Goal: Task Accomplishment & Management: Manage account settings

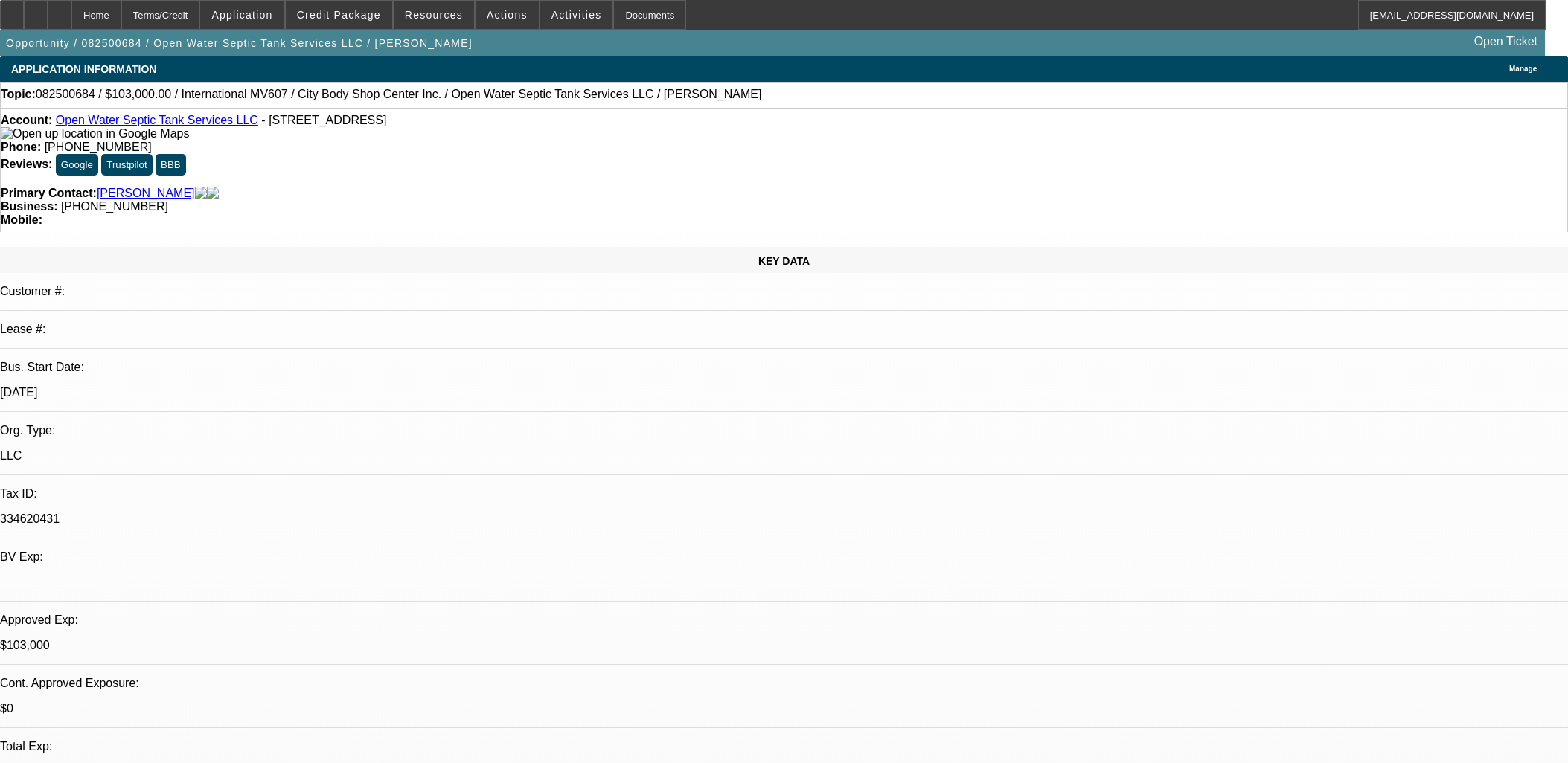
select select "0"
select select "2"
select select "0"
select select "6"
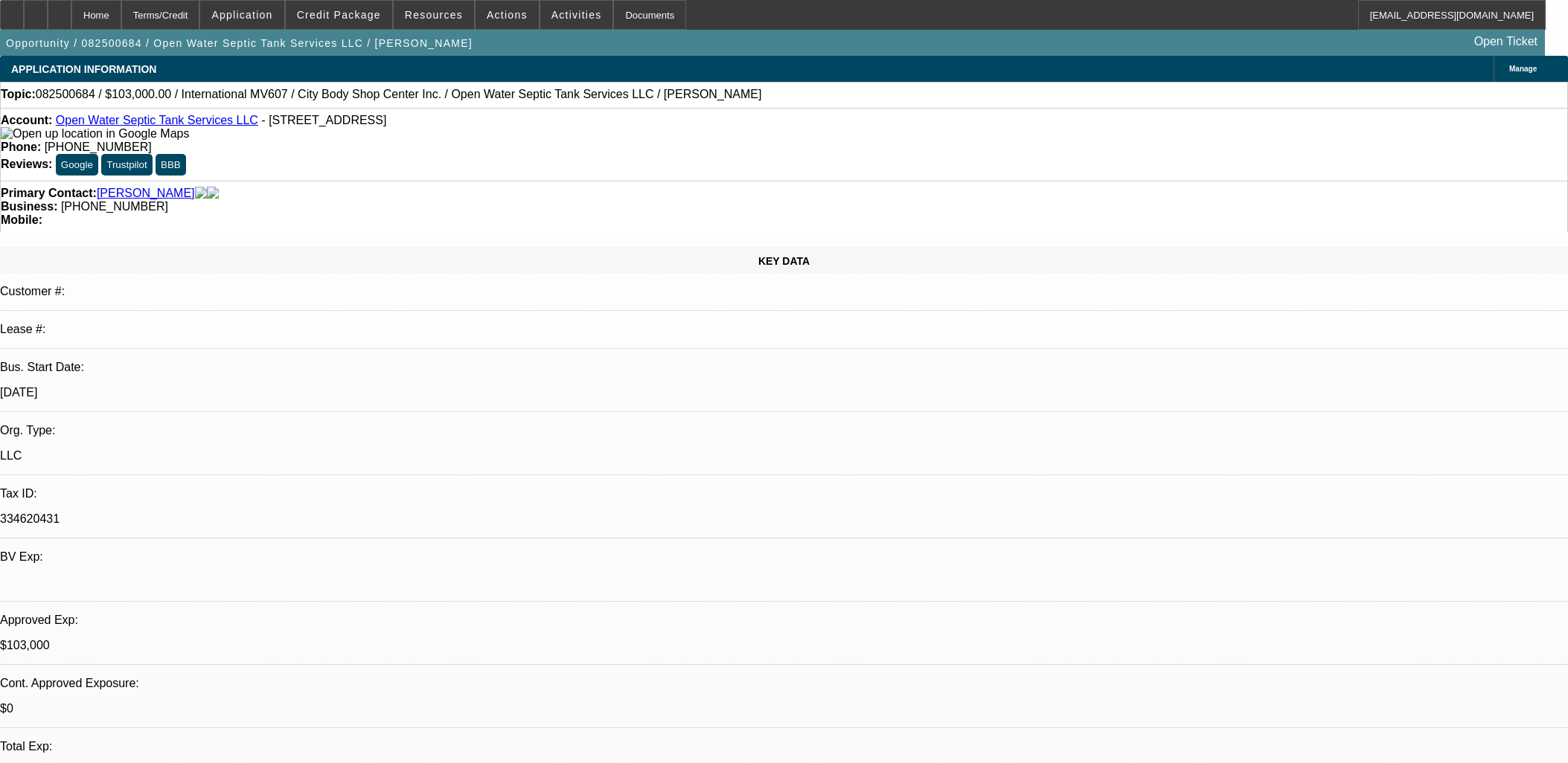
select select "0"
select select "2"
select select "0"
select select "6"
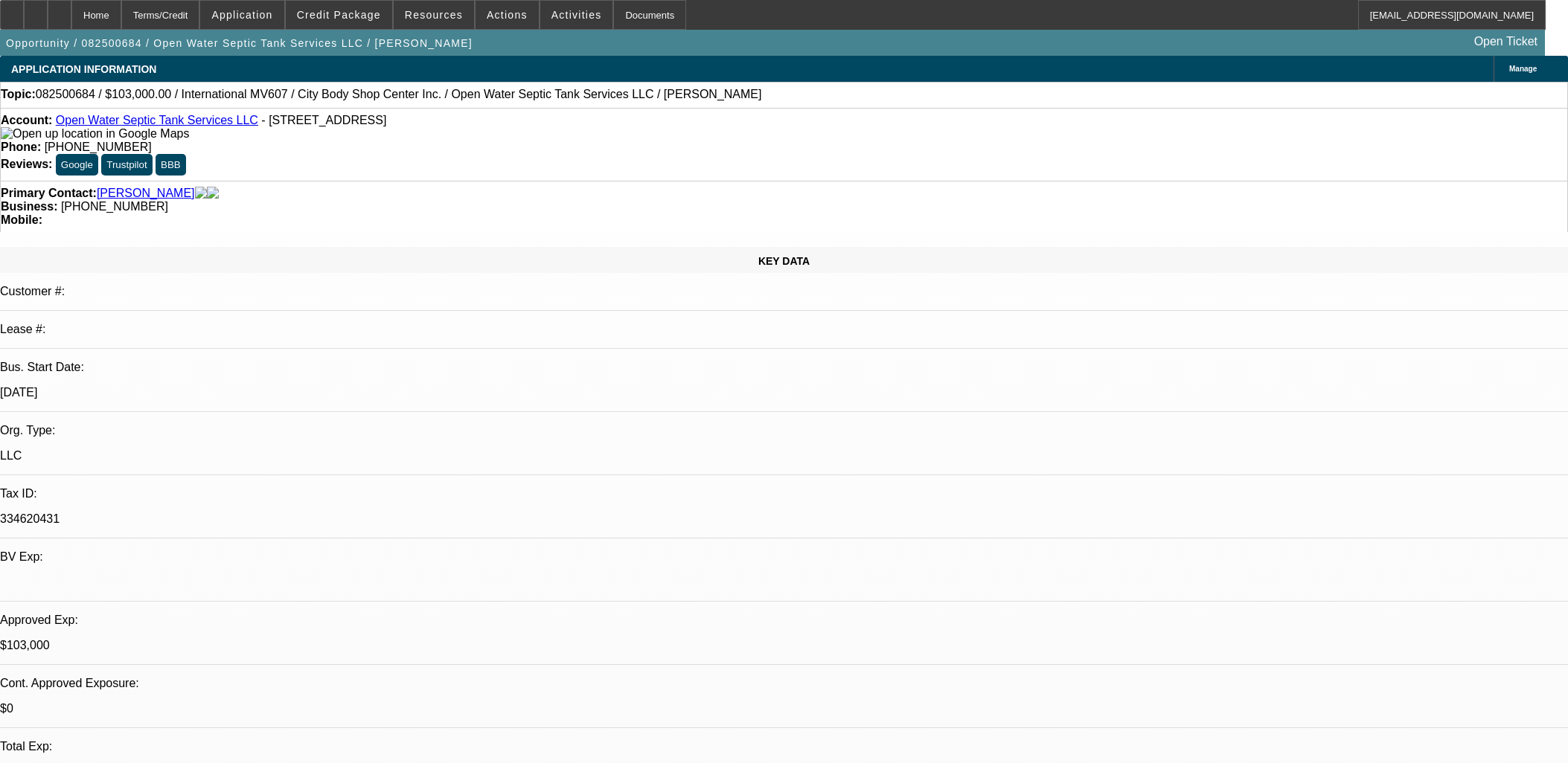
select select "0"
select select "2"
select select "0"
select select "6"
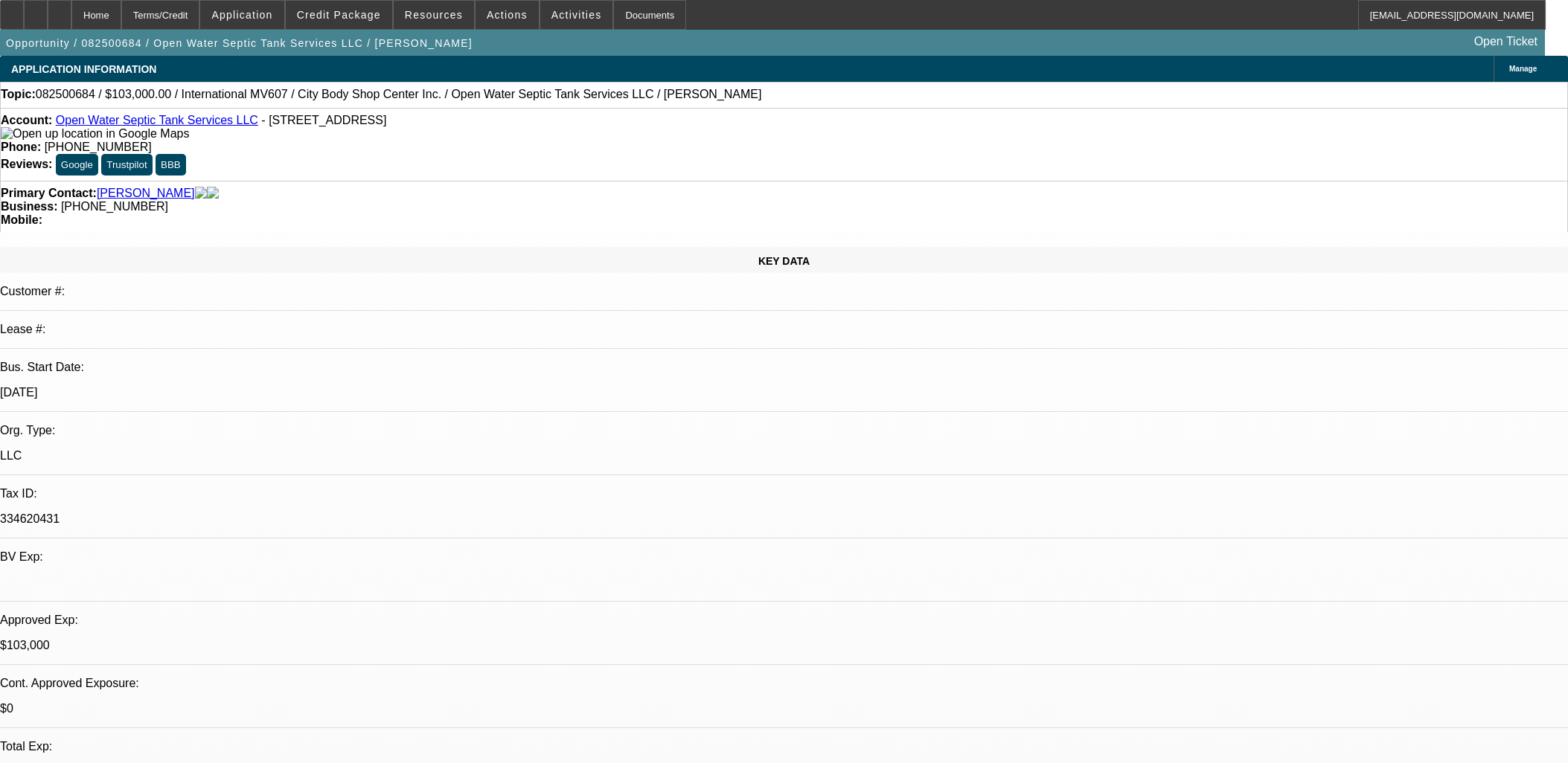
select select "0"
select select "2"
select select "0"
select select "6"
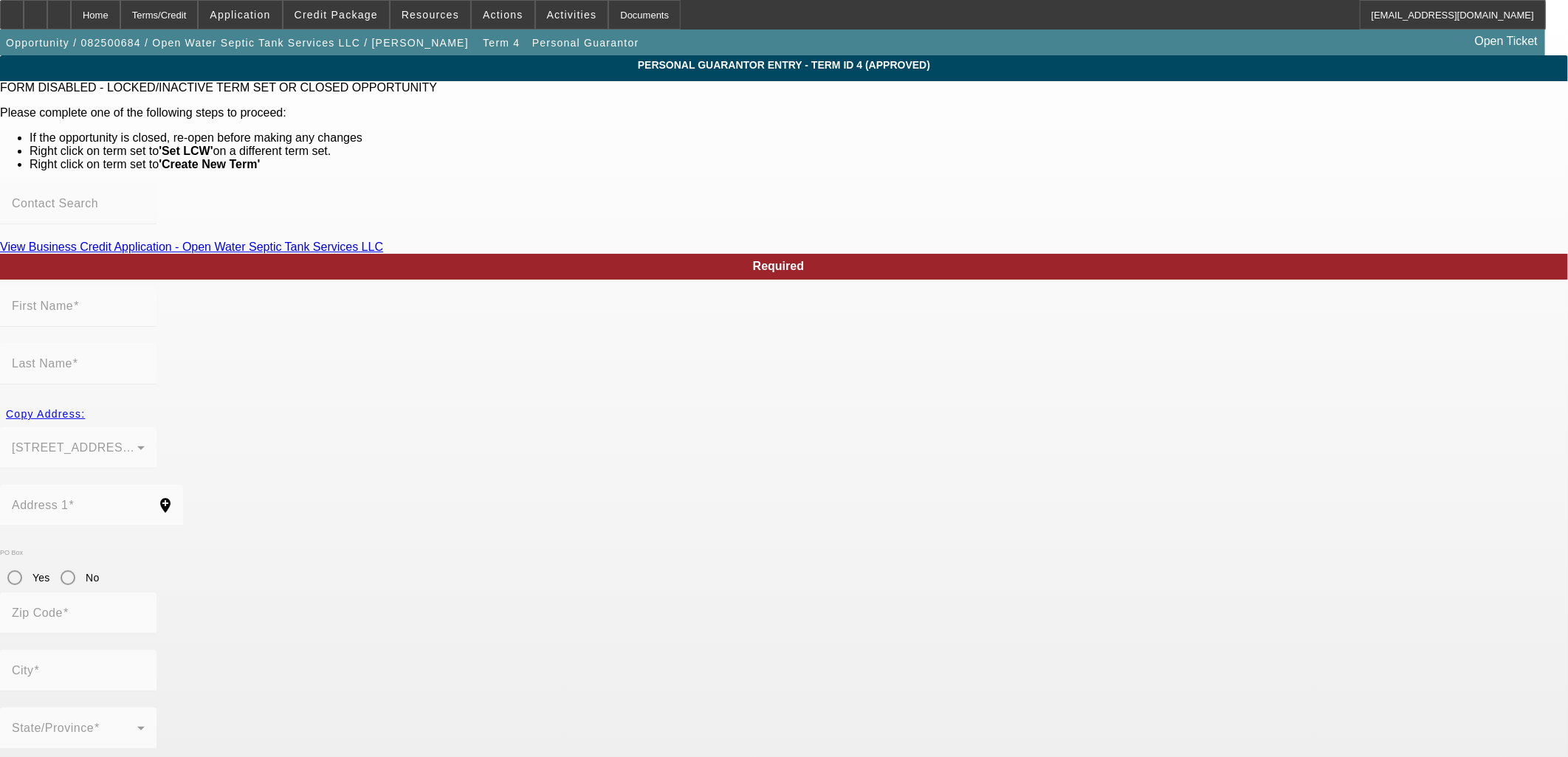
type input "[PERSON_NAME]"
type input "[STREET_ADDRESS]"
radio input "true"
type input "31324"
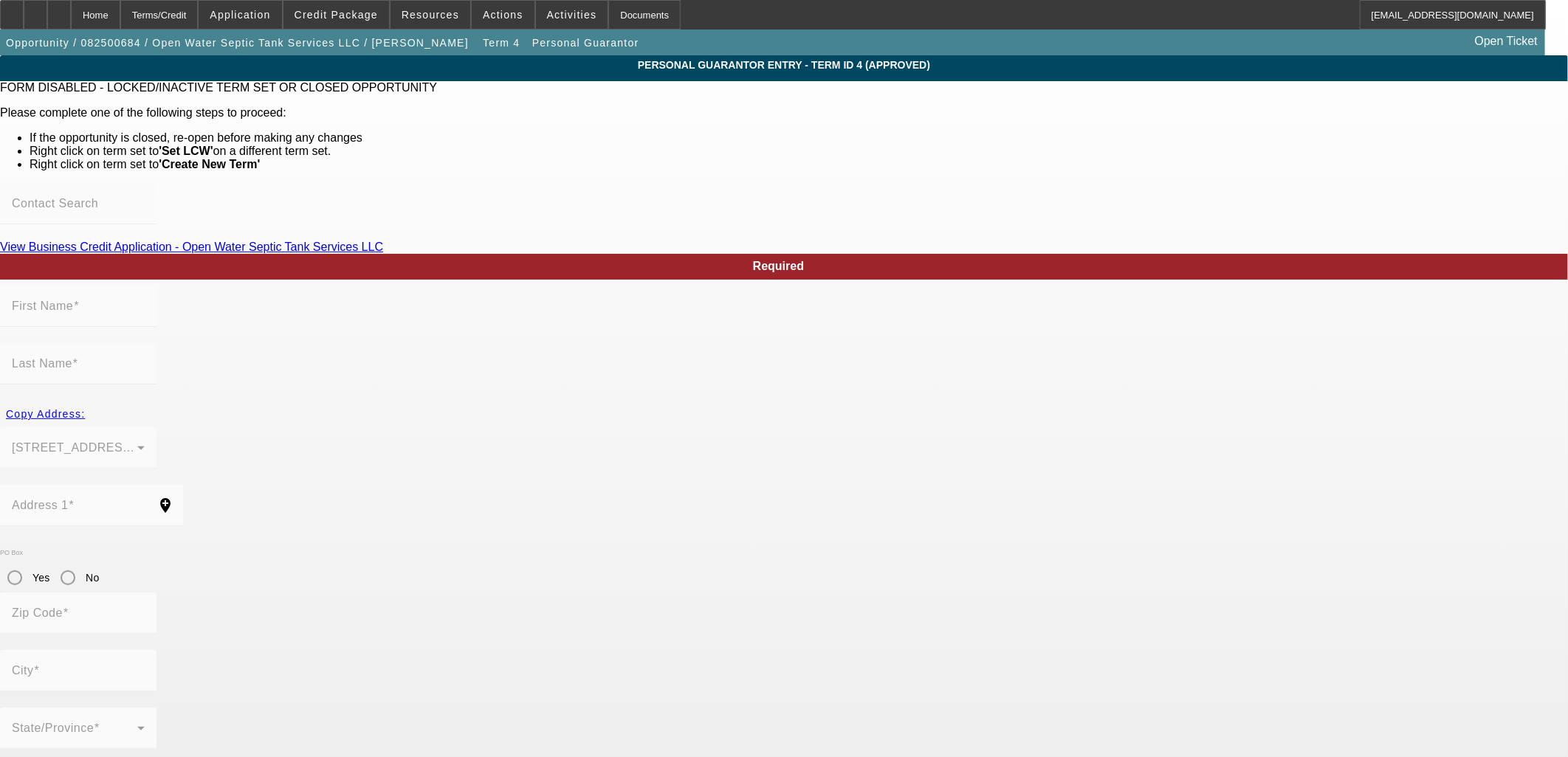
type input "[GEOGRAPHIC_DATA]"
type input "[PHONE_NUMBER]"
type input "100"
type input "350-70-8058"
type input "[PERSON_NAME][EMAIL_ADDRESS][PERSON_NAME][DOMAIN_NAME]"
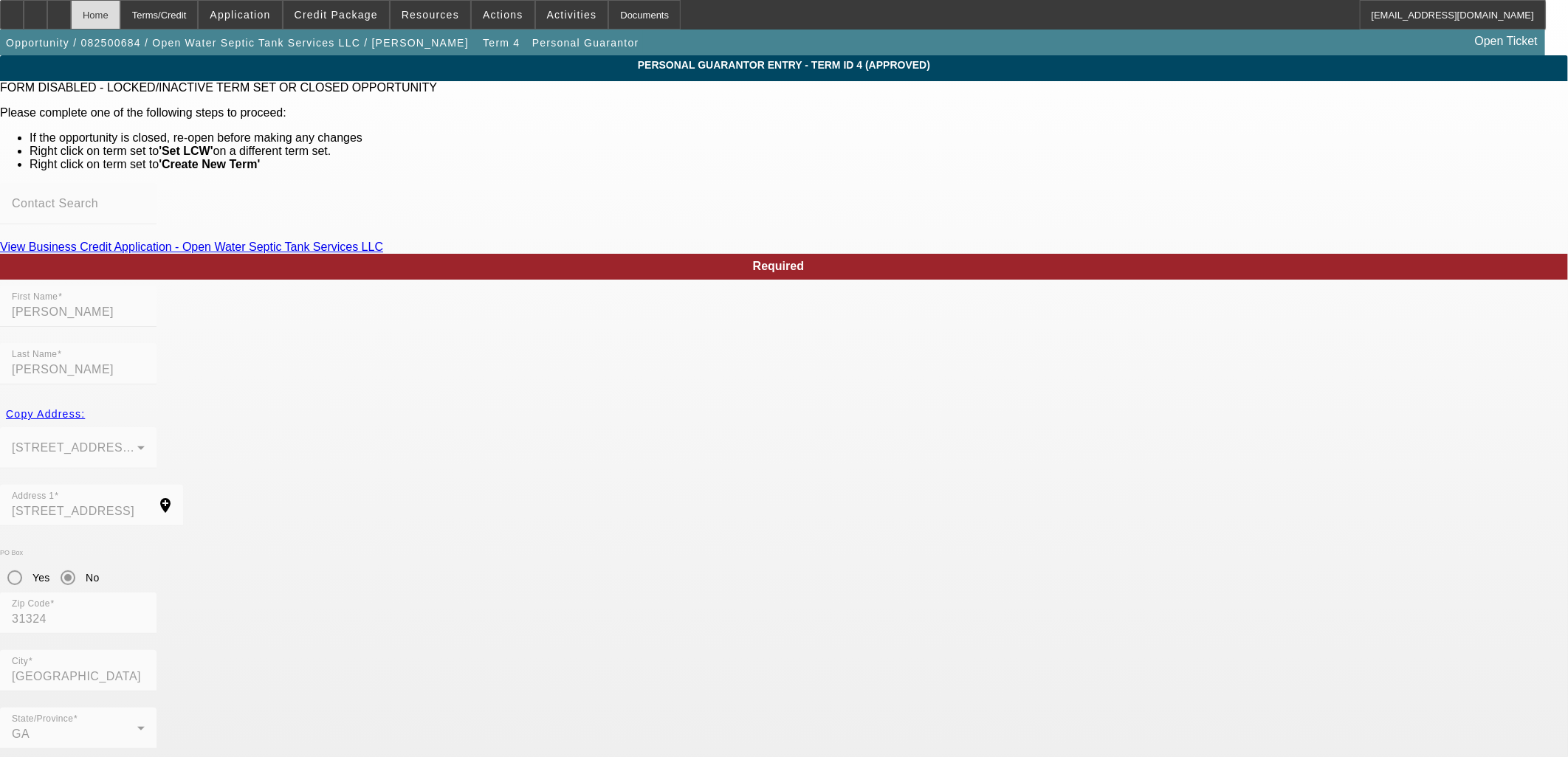
click at [120, 11] on div "Home" at bounding box center [95, 15] width 49 height 30
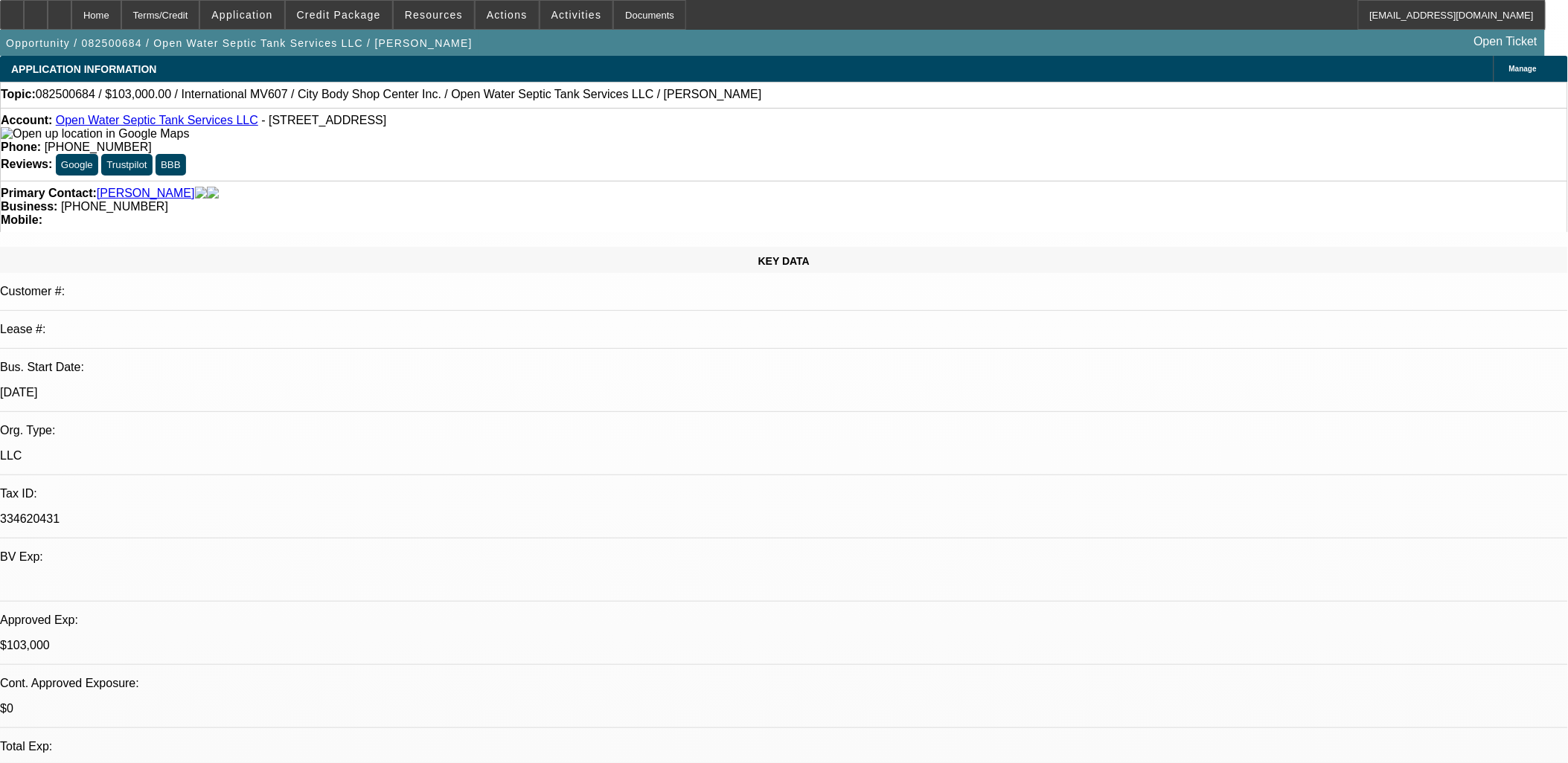
select select "0"
select select "2"
select select "0"
select select "6"
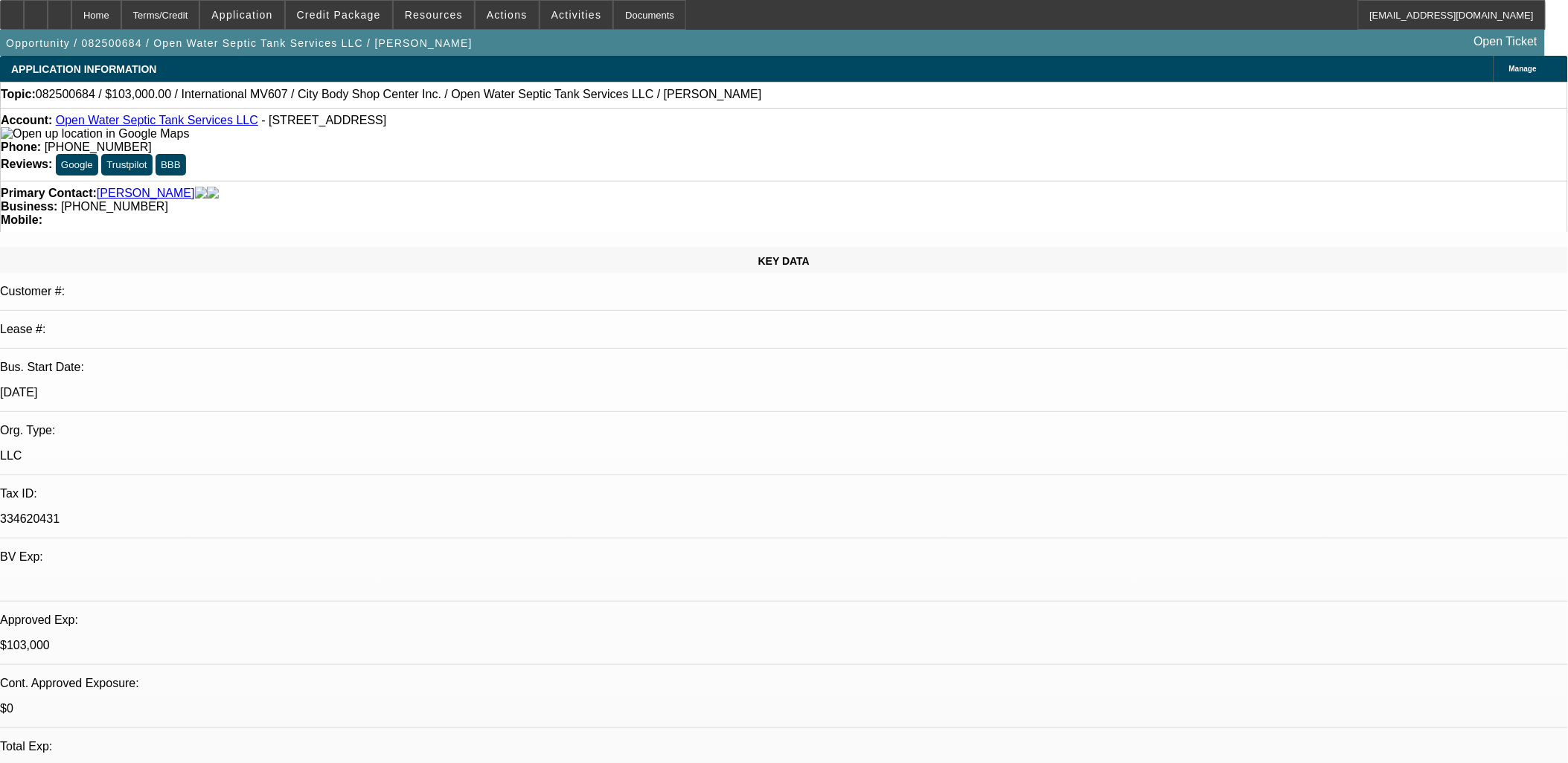
select select "0"
select select "2"
select select "0"
select select "6"
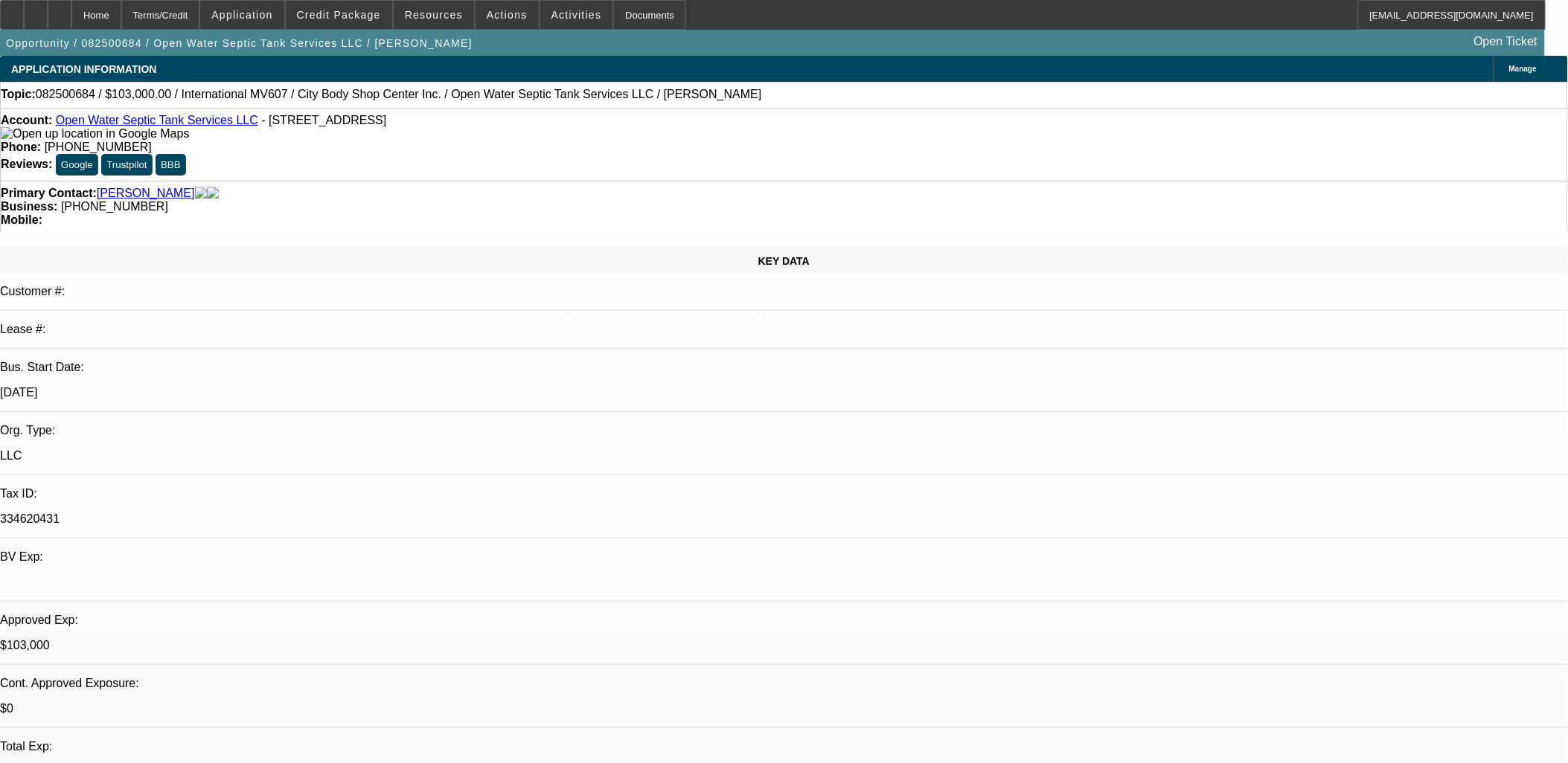
select select "0"
select select "2"
select select "0"
select select "6"
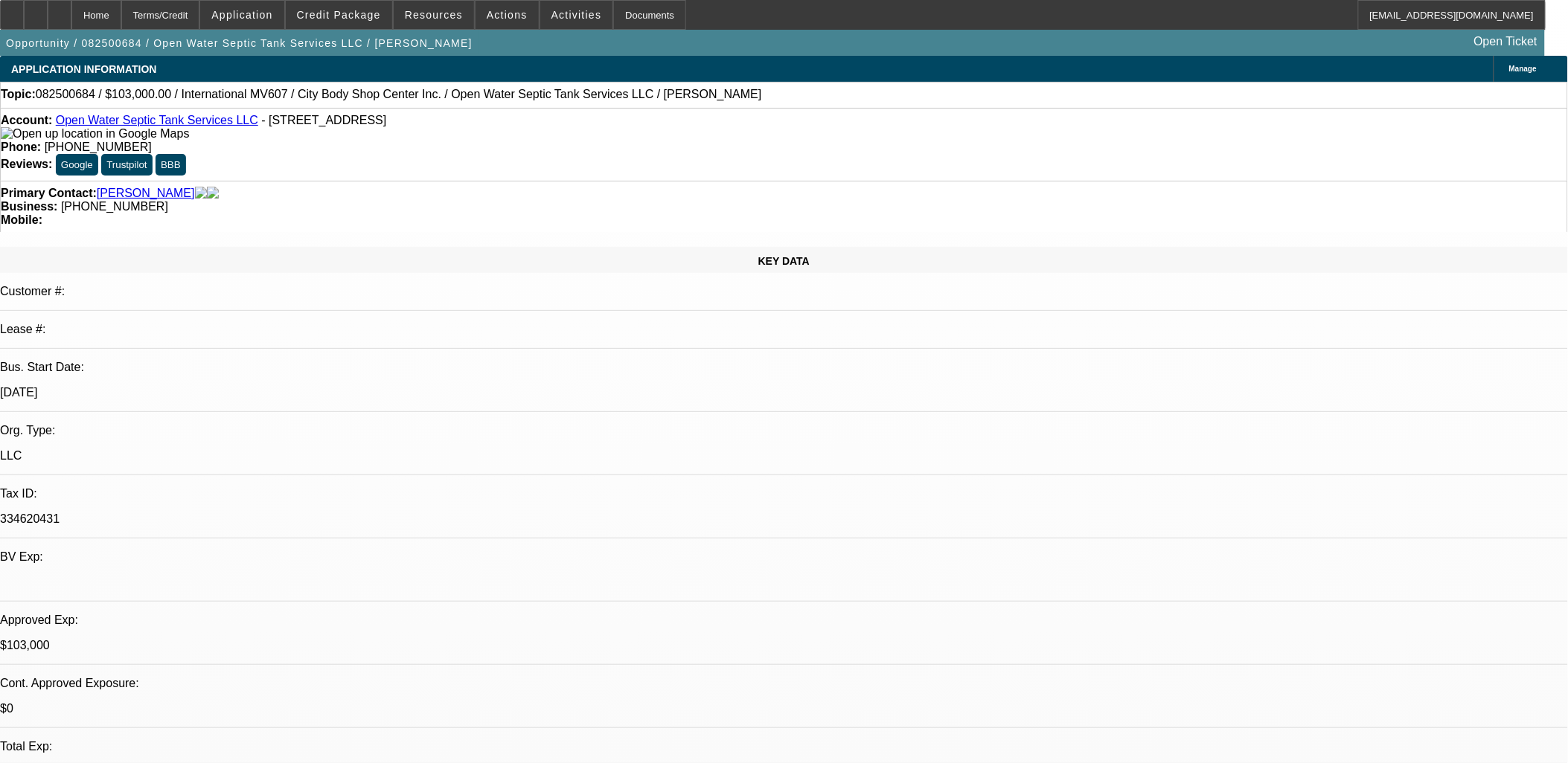
select select "0"
select select "2"
select select "0"
select select "6"
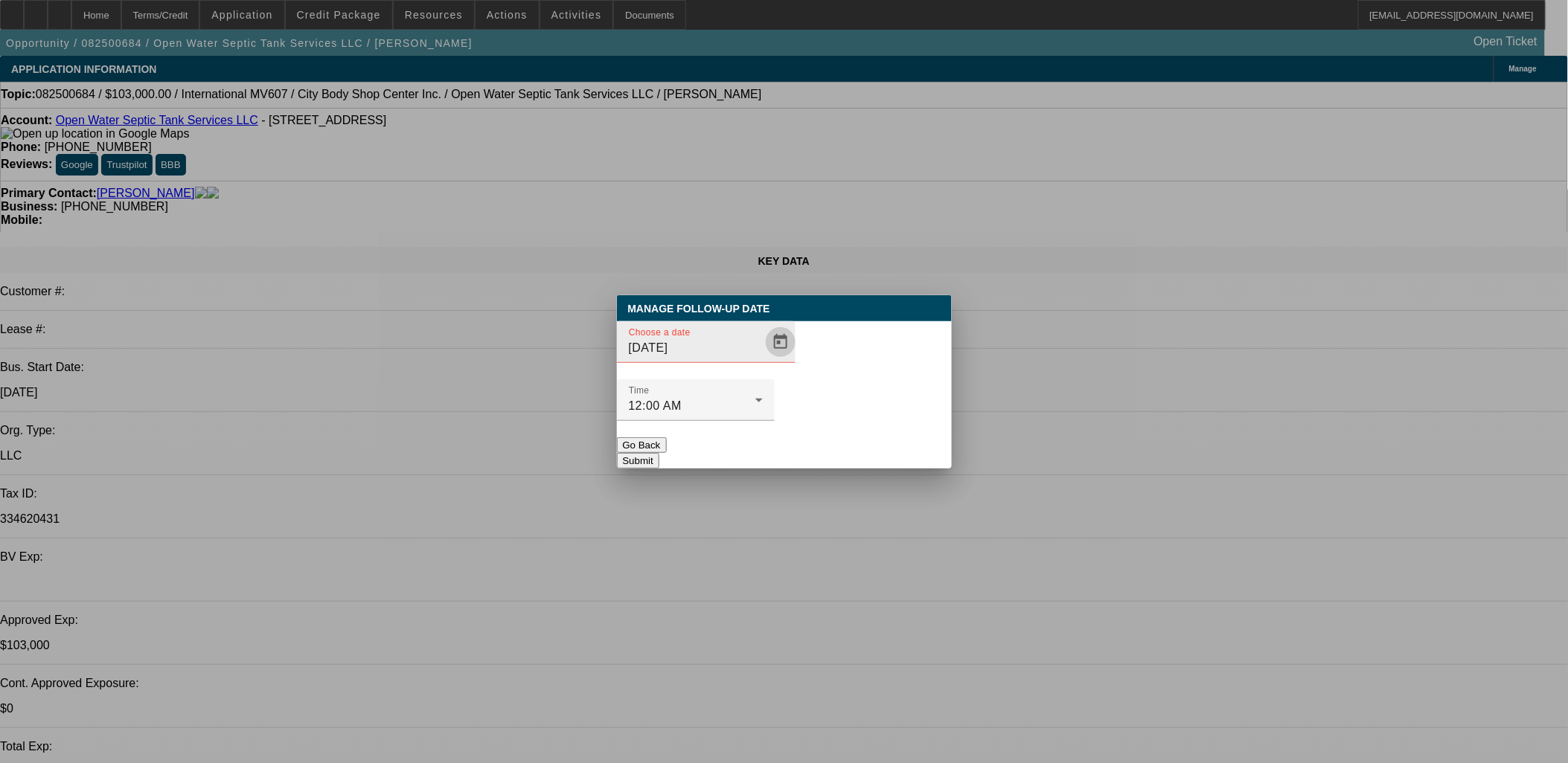
click at [762, 360] on span "Open calendar" at bounding box center [780, 342] width 36 height 36
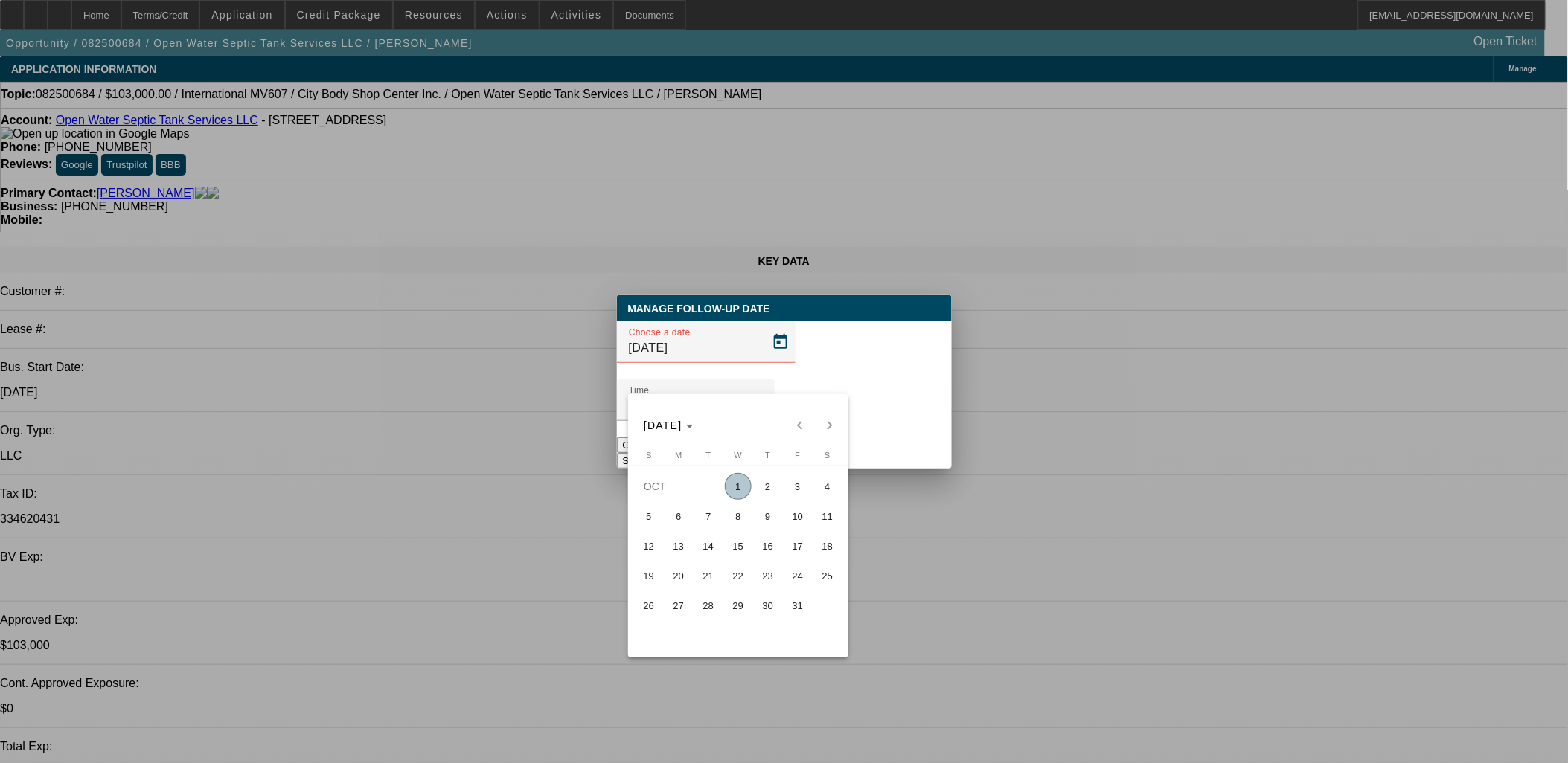
click at [685, 518] on span "6" at bounding box center [679, 516] width 26 height 26
type input "[DATE]"
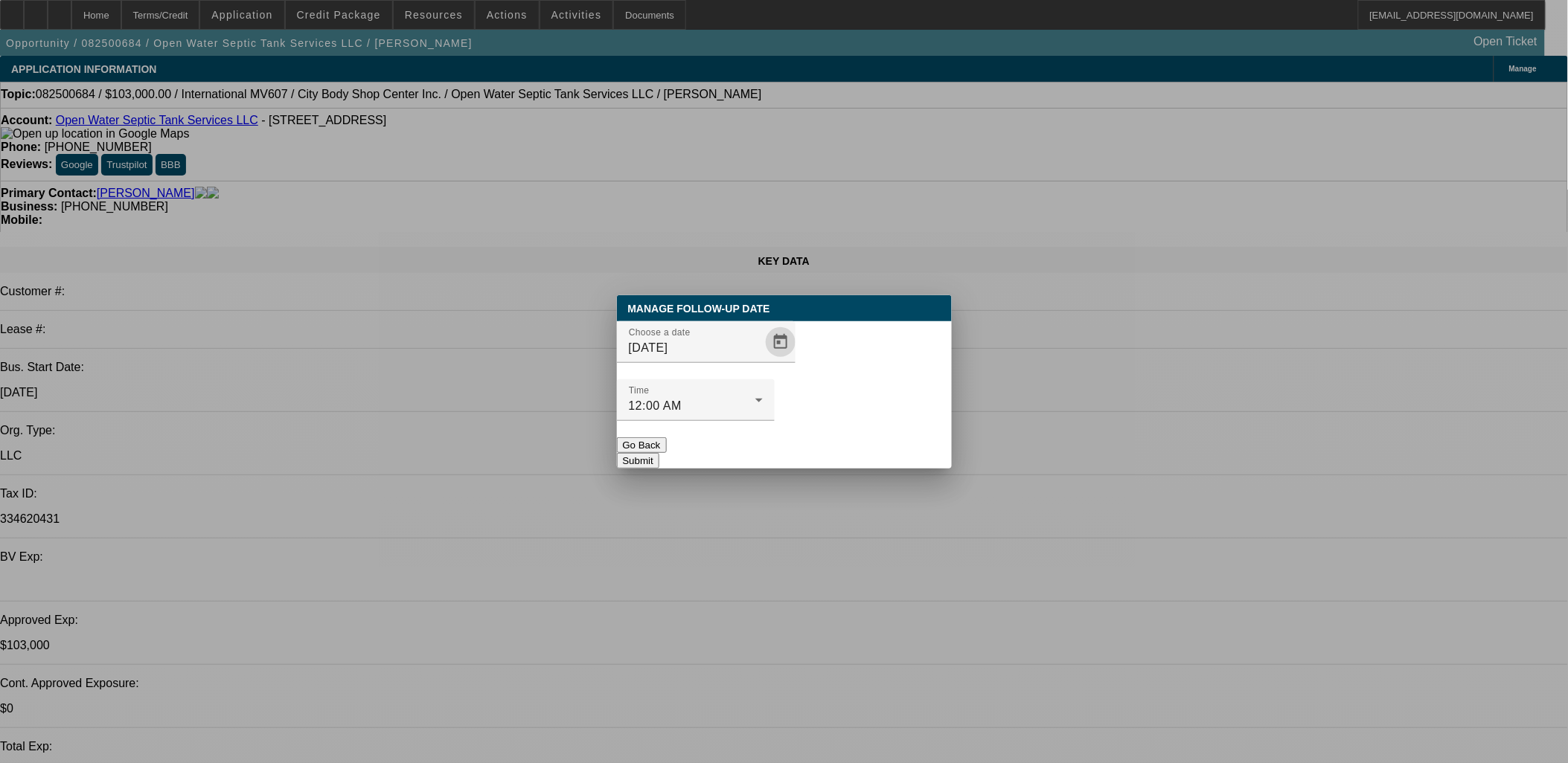
click at [659, 453] on button "Submit" at bounding box center [637, 460] width 42 height 16
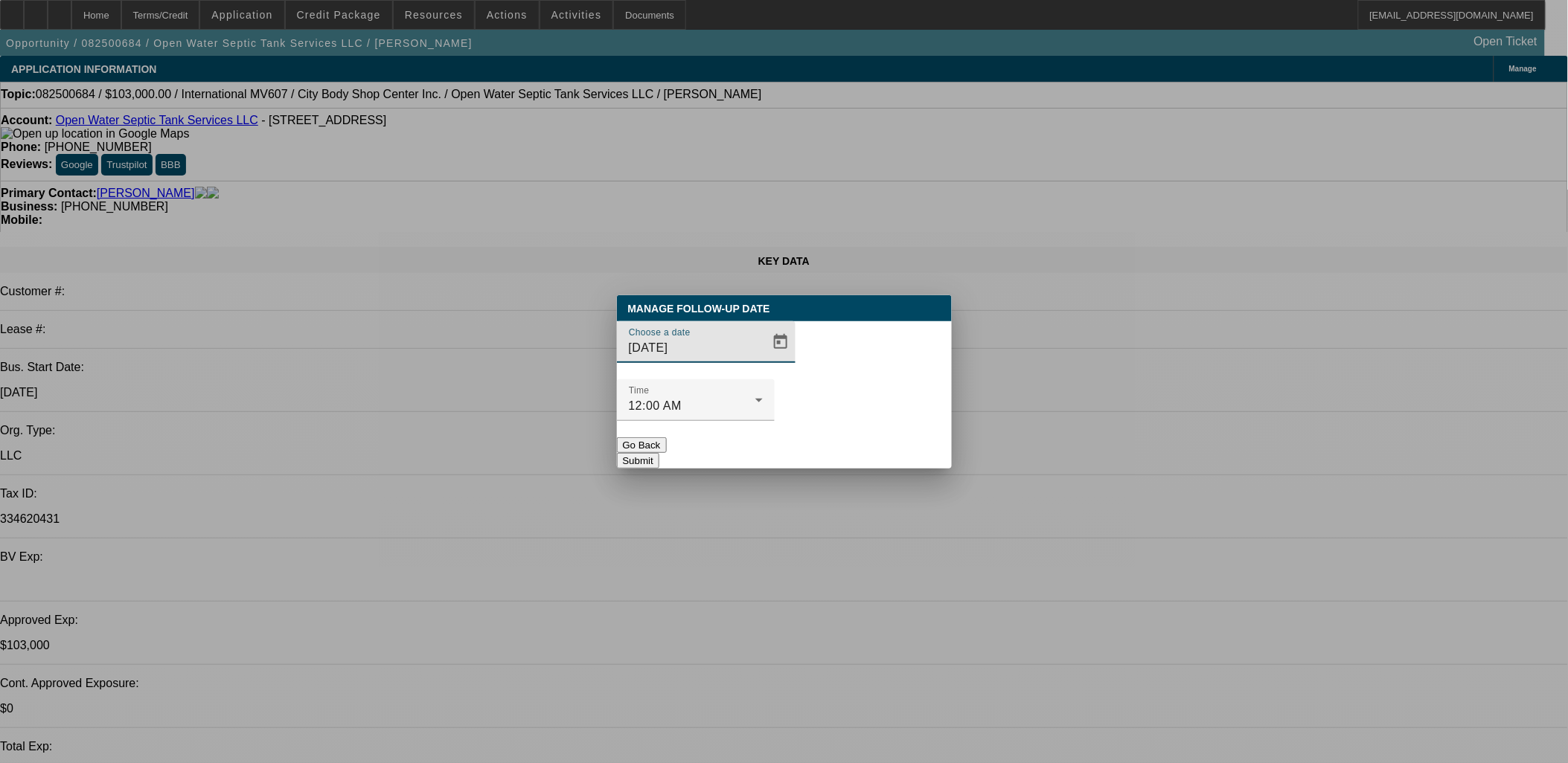
click at [659, 453] on button "Submit" at bounding box center [637, 460] width 42 height 16
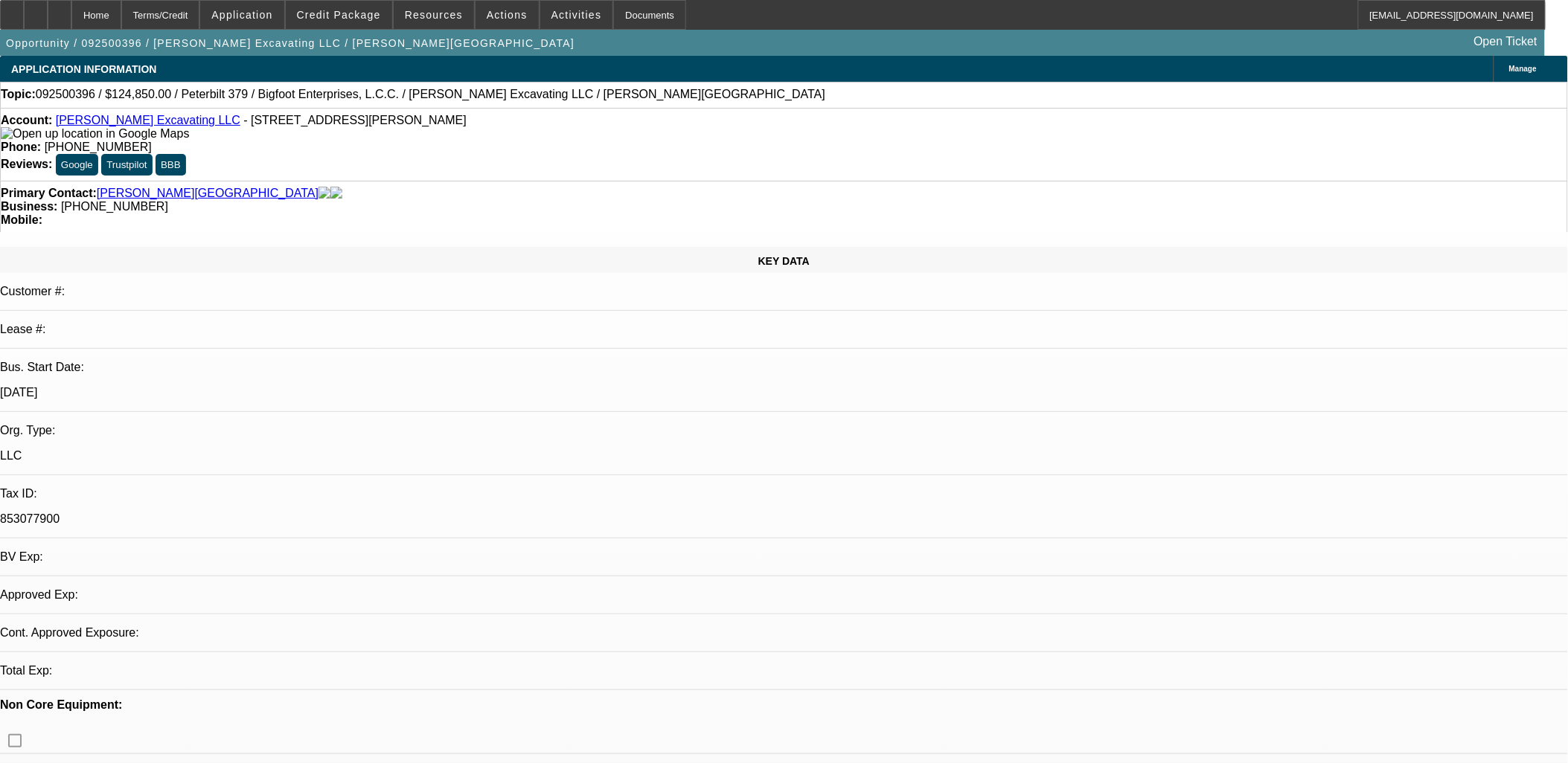
select select "0"
select select "1"
select select "2"
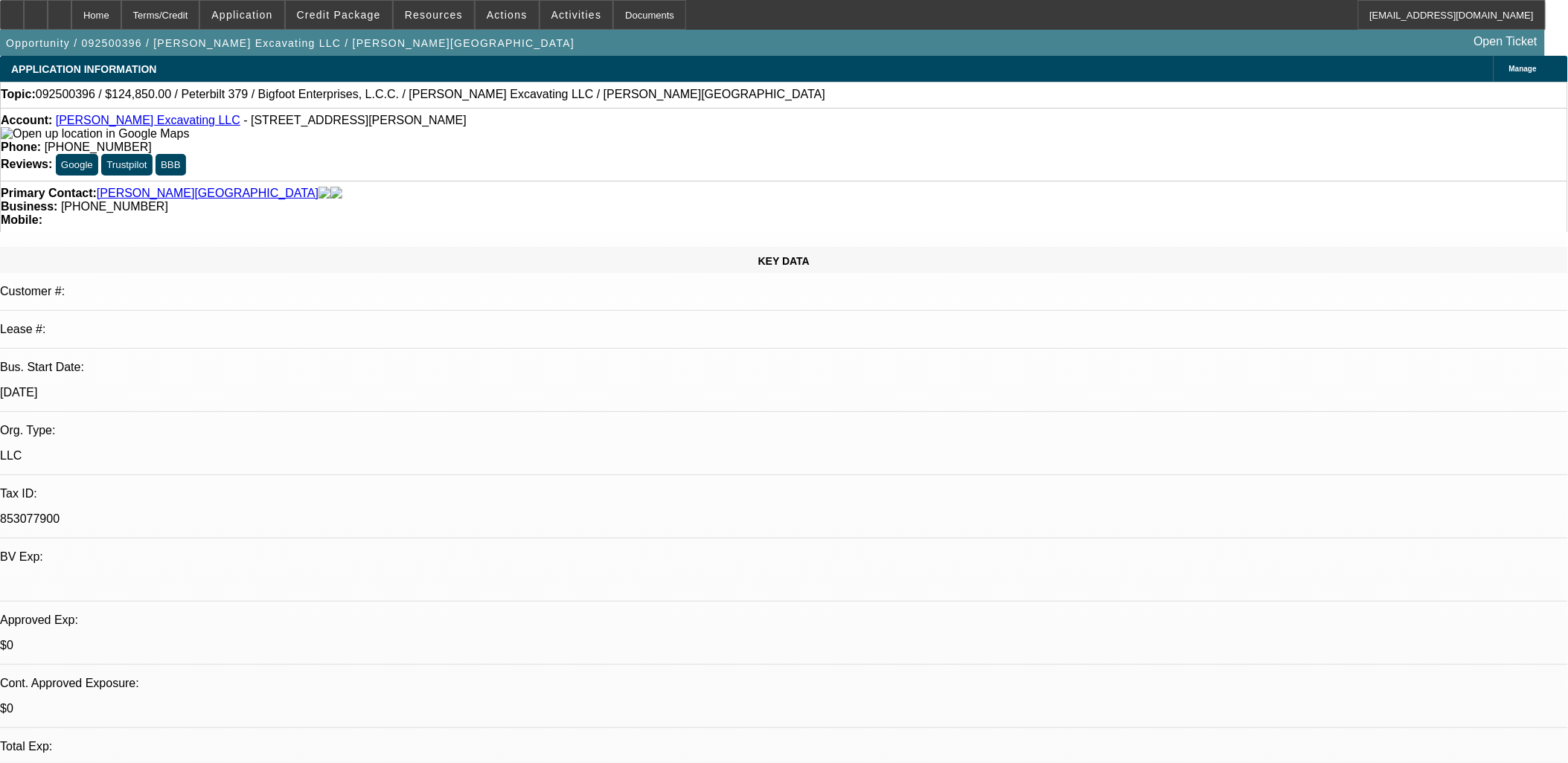
select select "6"
click at [510, 12] on span "Actions" at bounding box center [506, 14] width 40 height 12
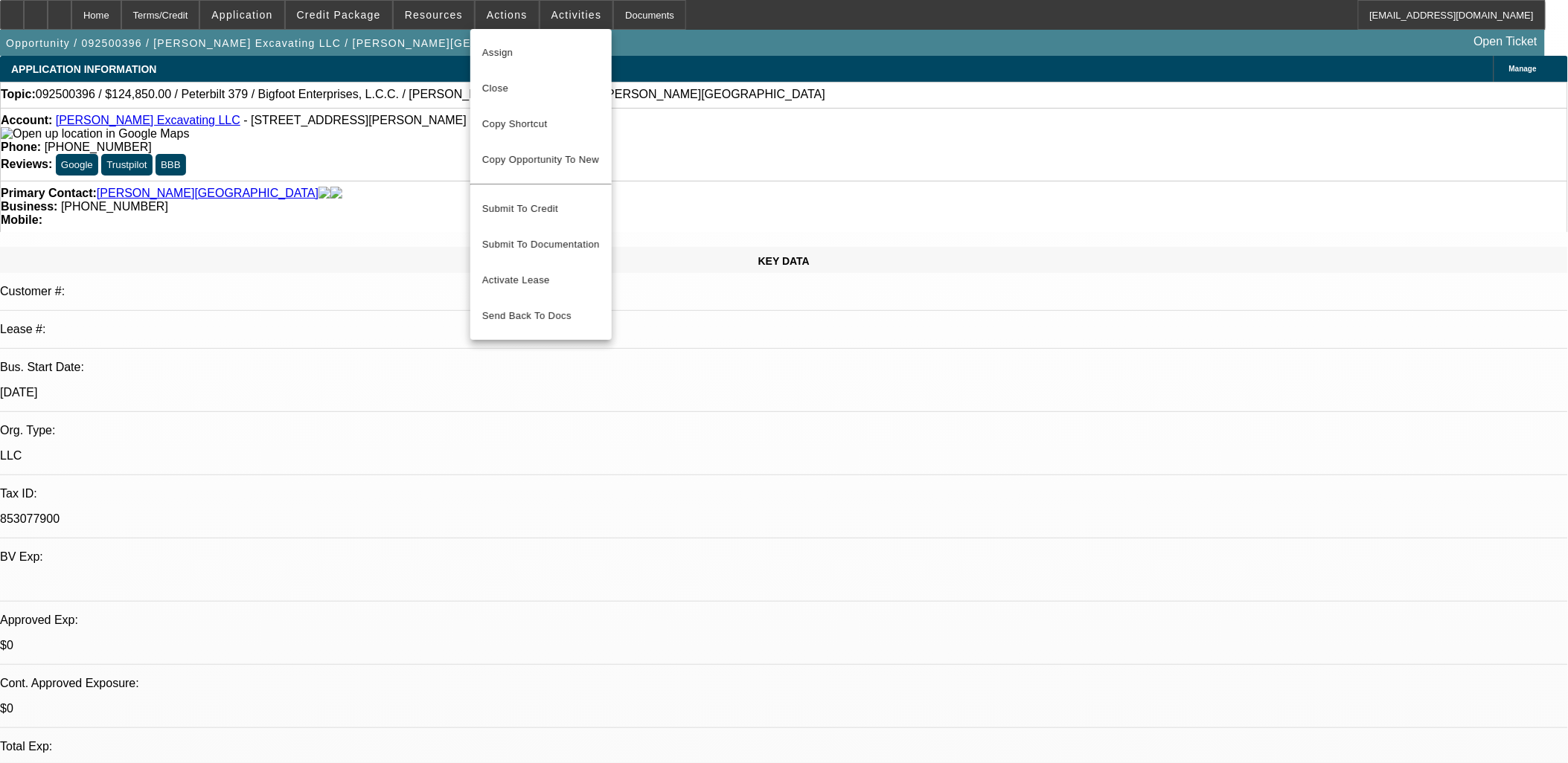
click at [332, 194] on div at bounding box center [784, 381] width 1568 height 763
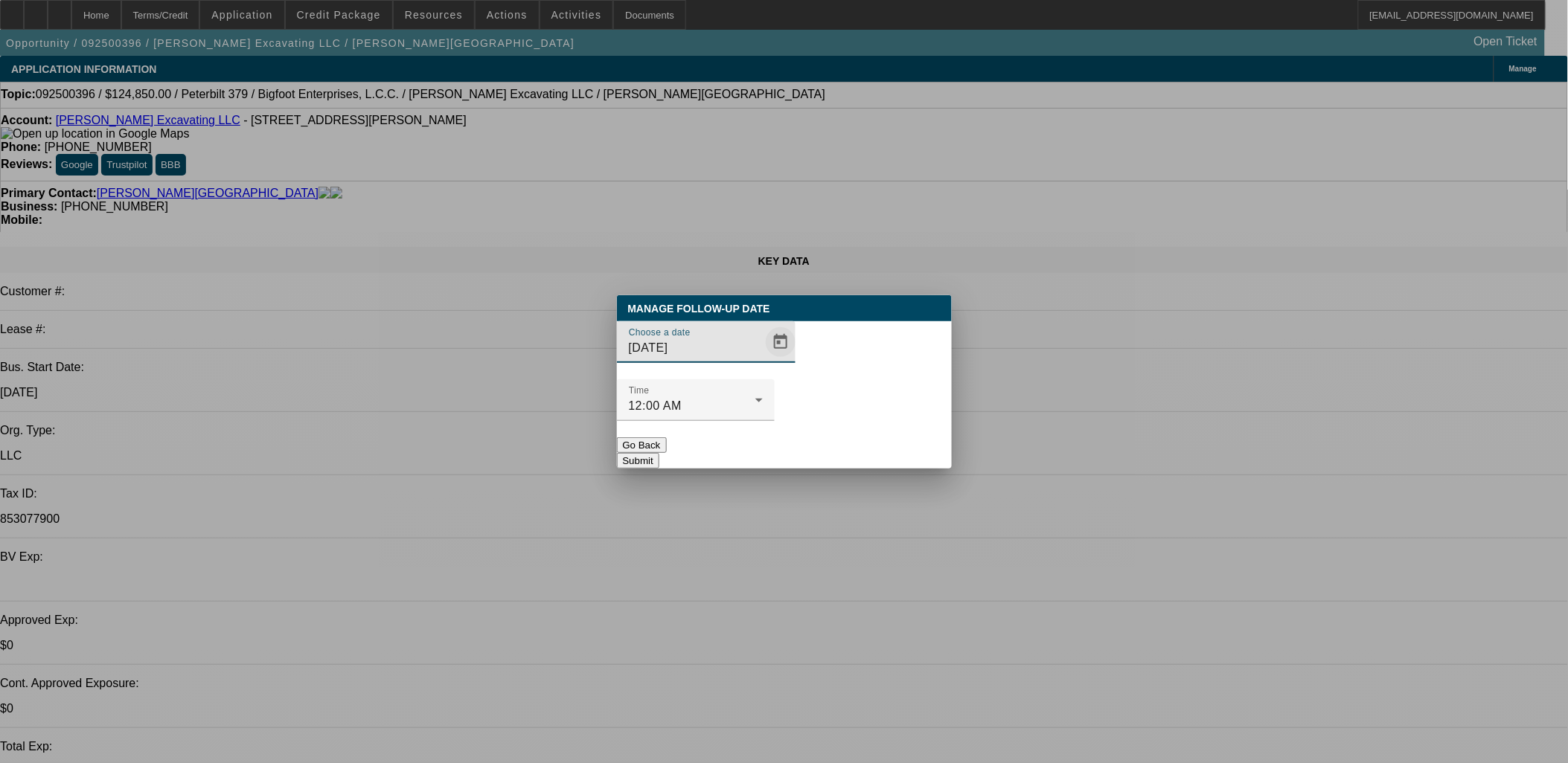
click at [762, 360] on span "Open calendar" at bounding box center [780, 342] width 36 height 36
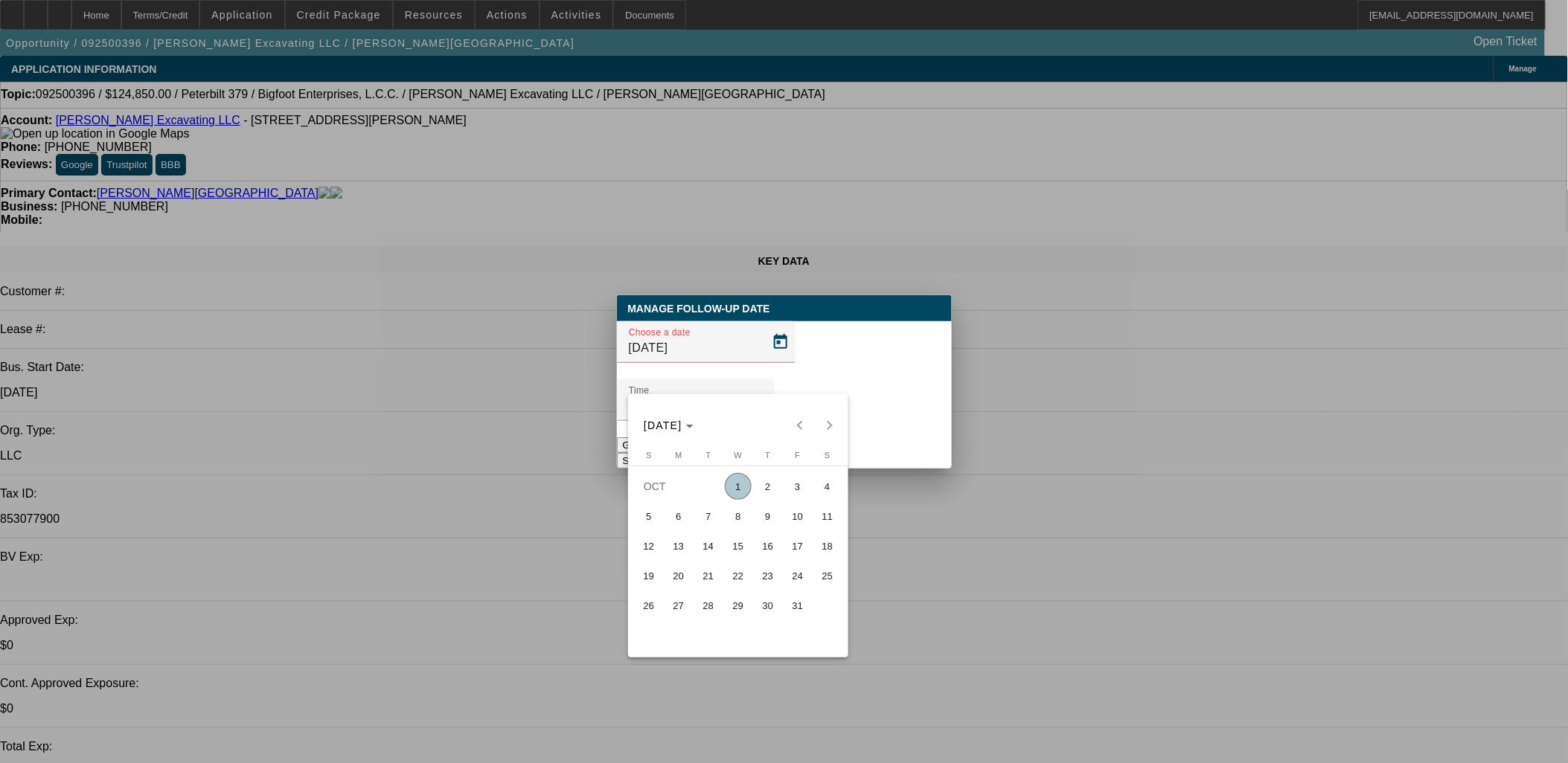
click at [772, 518] on span "9" at bounding box center [768, 516] width 26 height 26
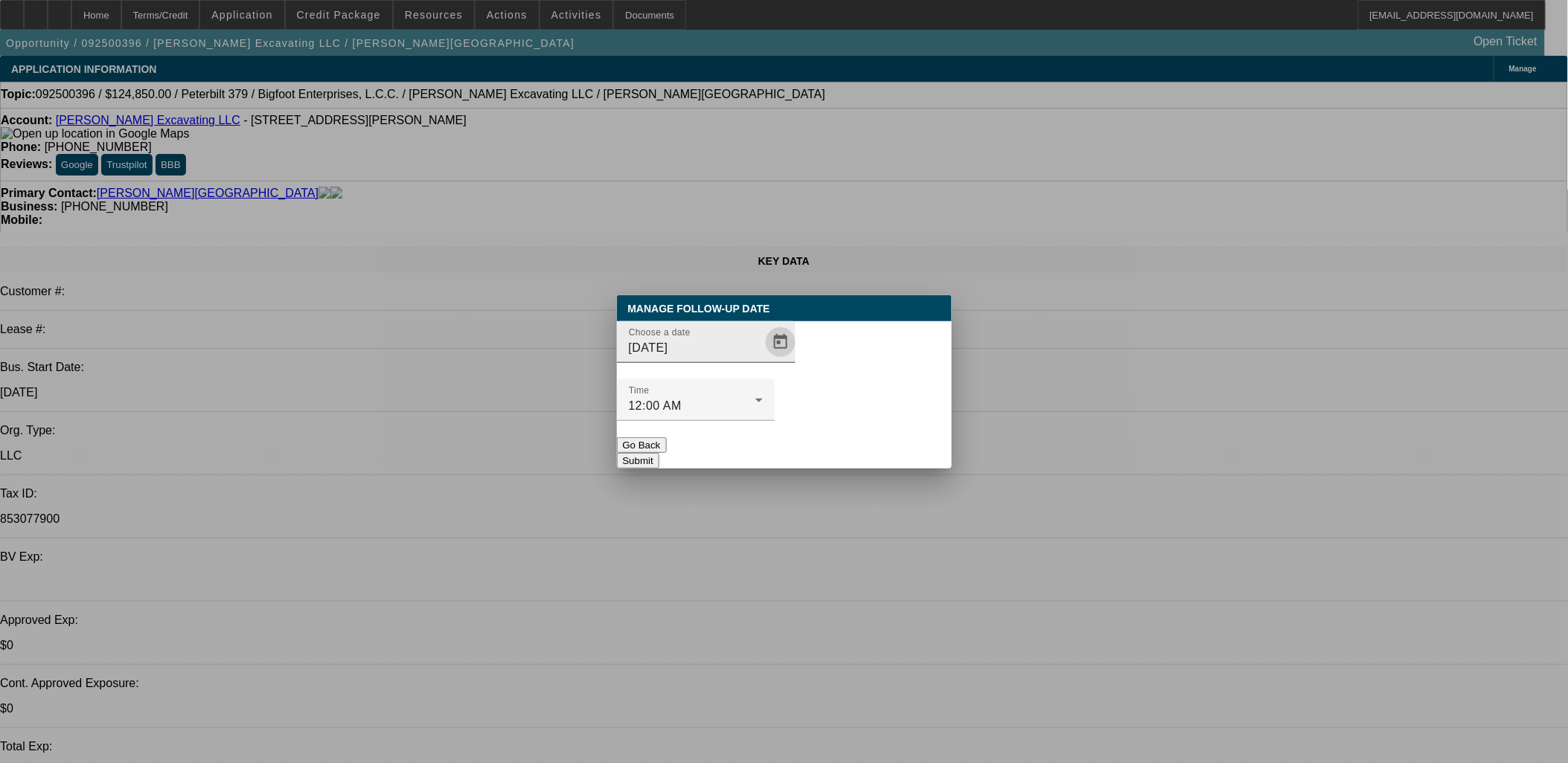
click at [762, 360] on span "Open calendar" at bounding box center [780, 342] width 36 height 36
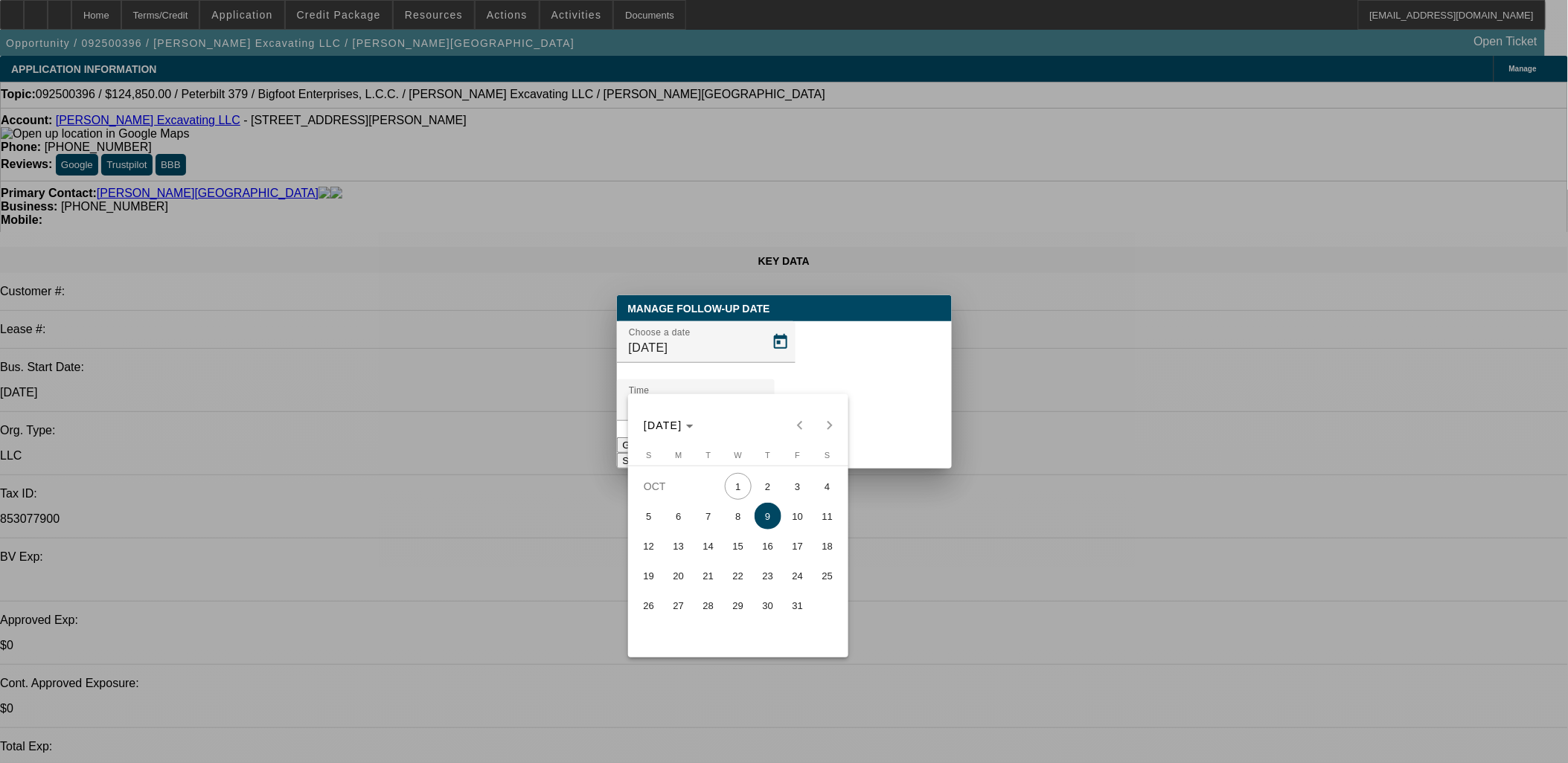
click at [792, 519] on span "10" at bounding box center [797, 516] width 26 height 26
type input "10/10/2025"
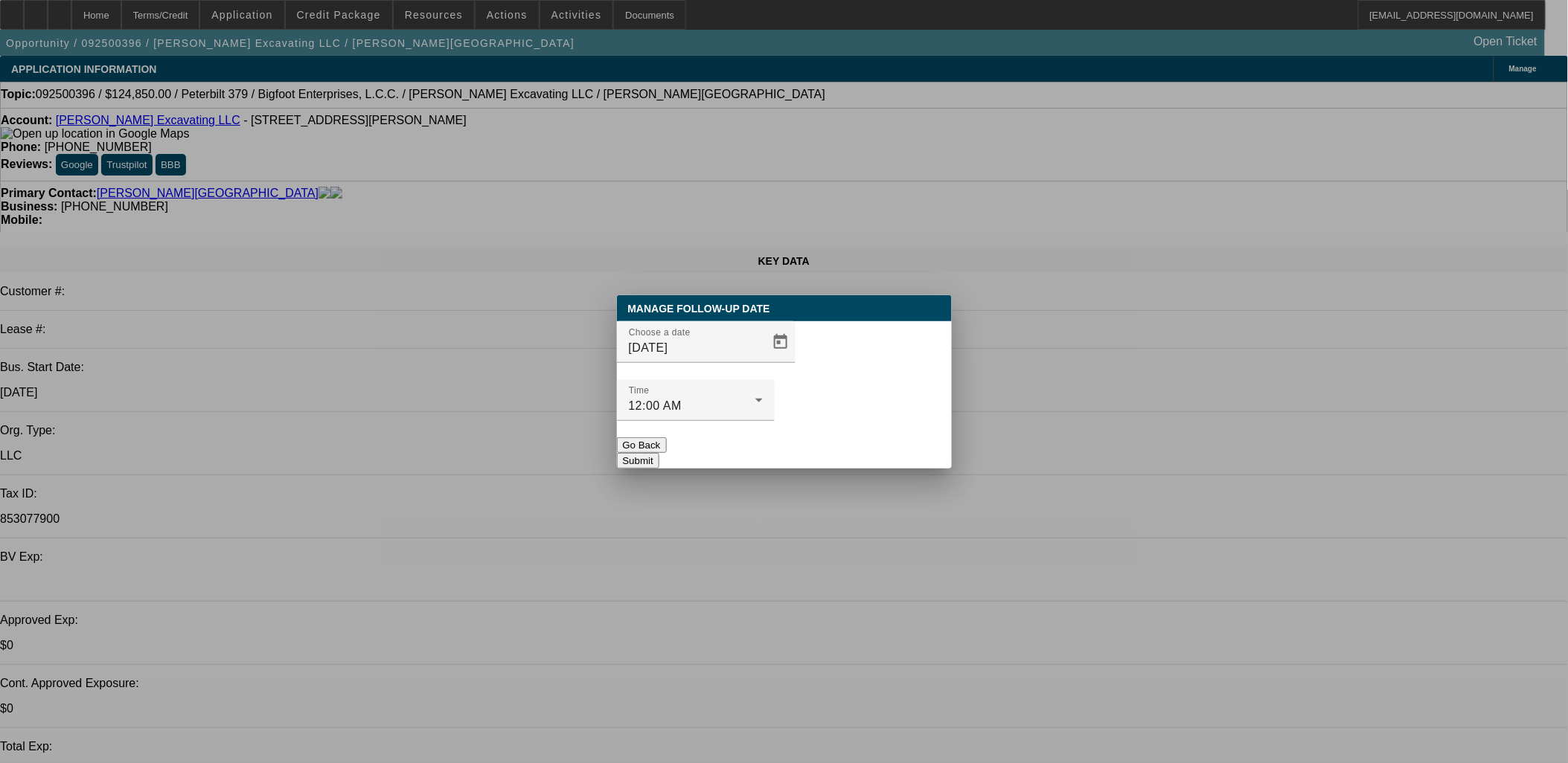
click at [659, 453] on button "Submit" at bounding box center [637, 460] width 42 height 16
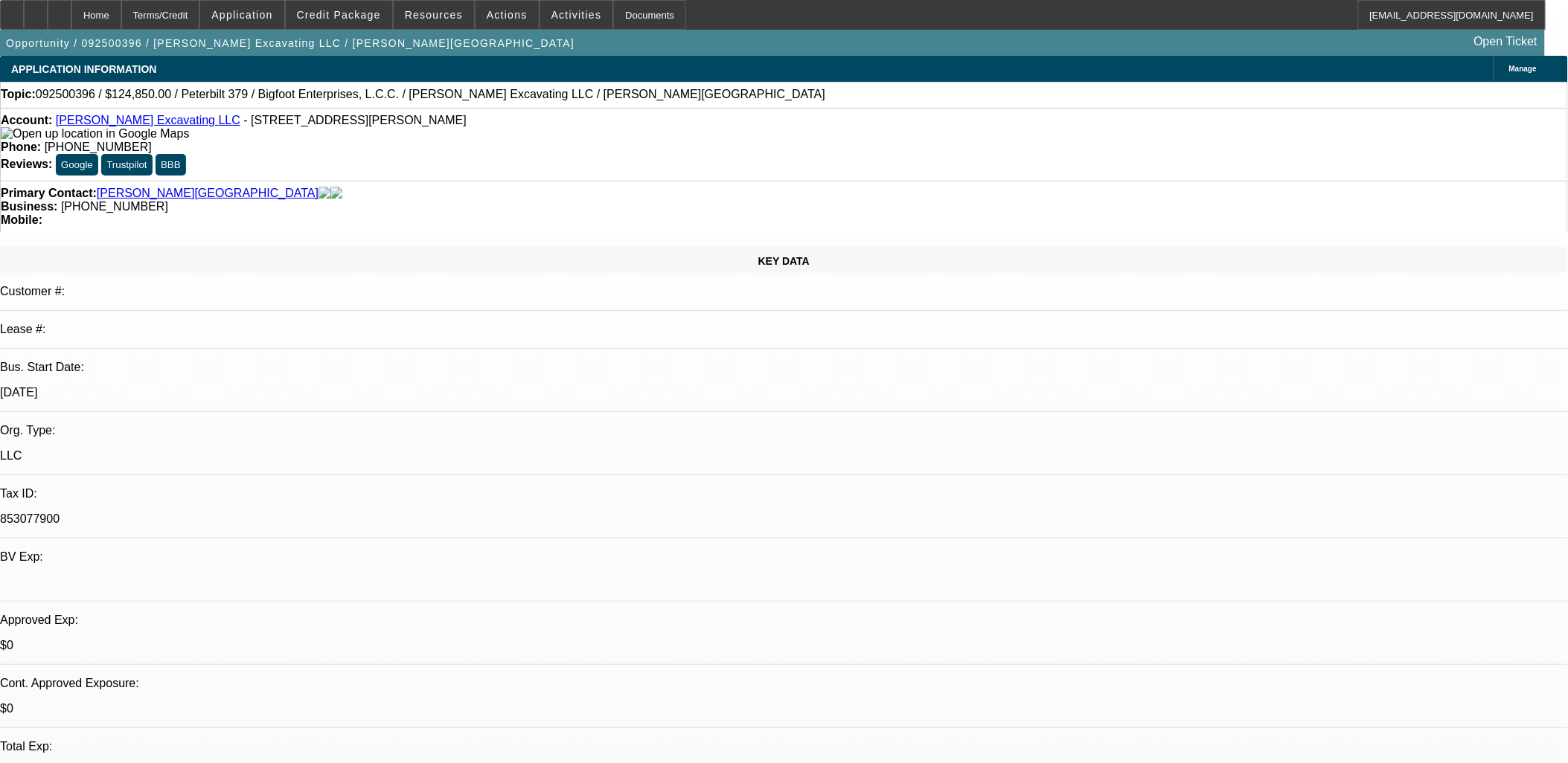
drag, startPoint x: 1269, startPoint y: 244, endPoint x: 1252, endPoint y: 246, distance: 17.1
radio input "true"
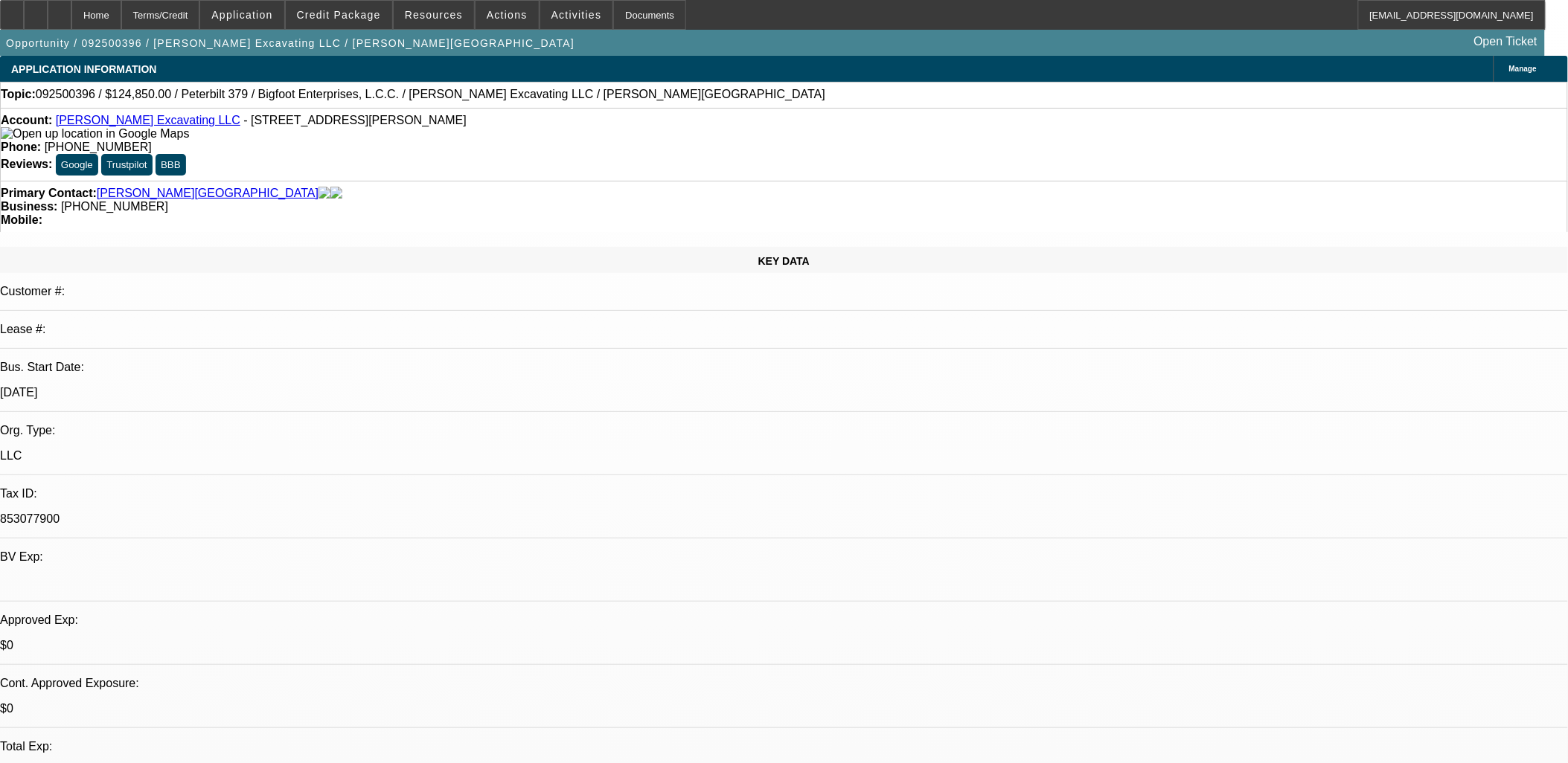
type textarea "One and done"
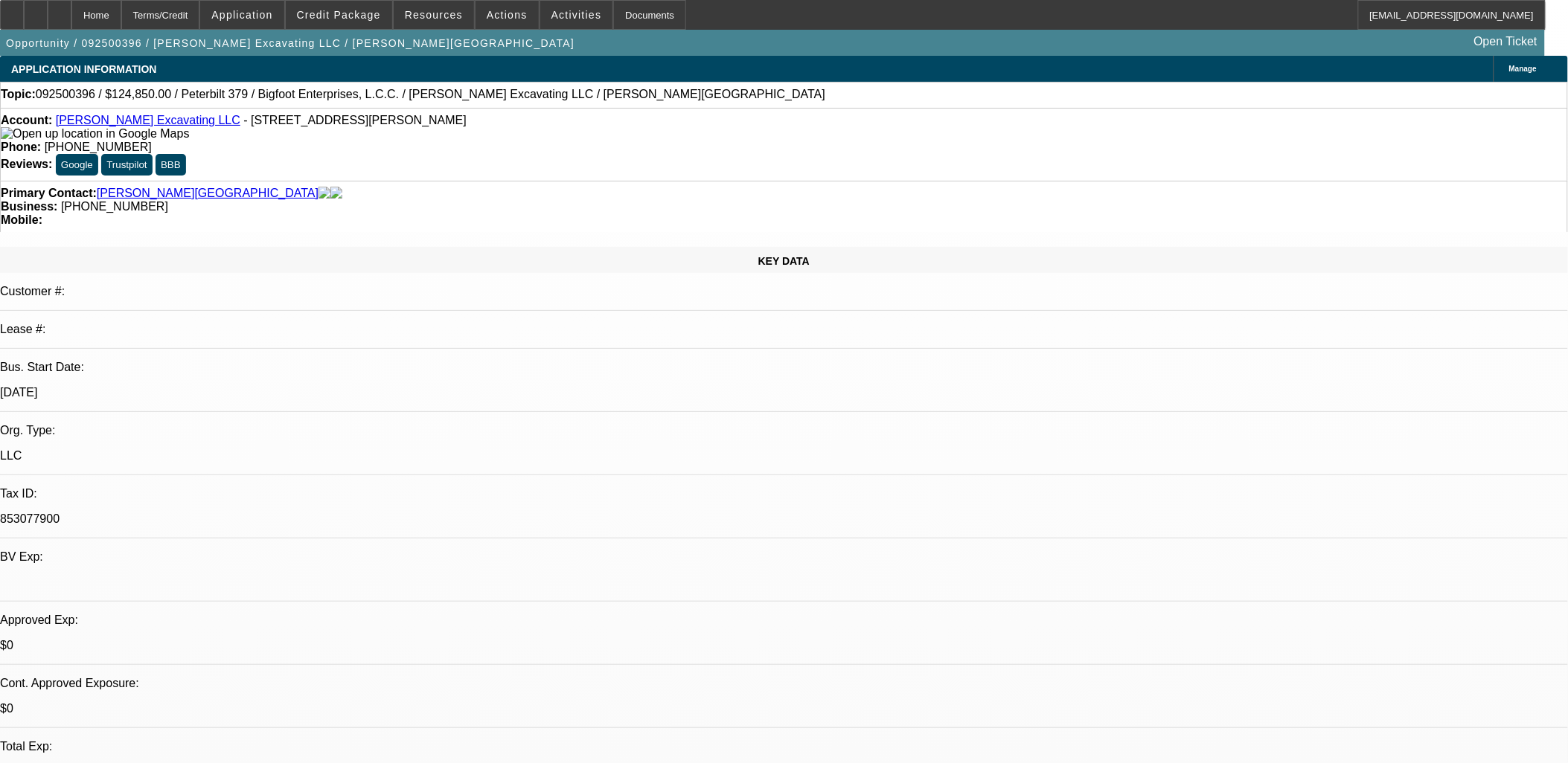
radio input "true"
